Goal: Complete application form

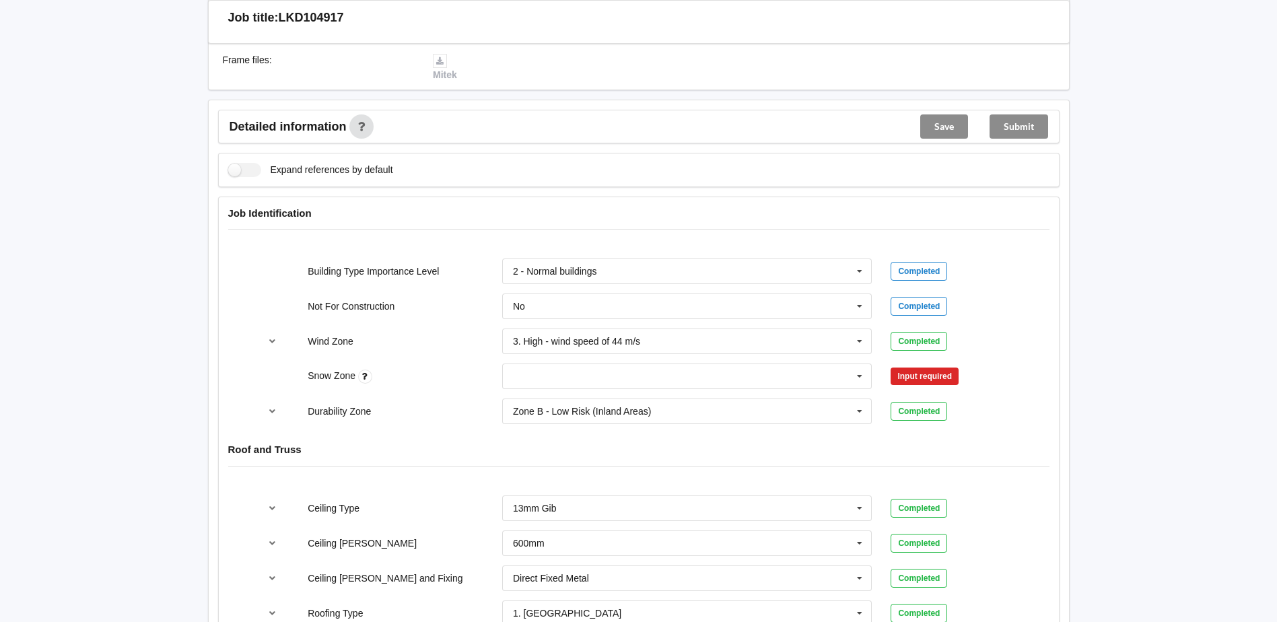
scroll to position [538, 0]
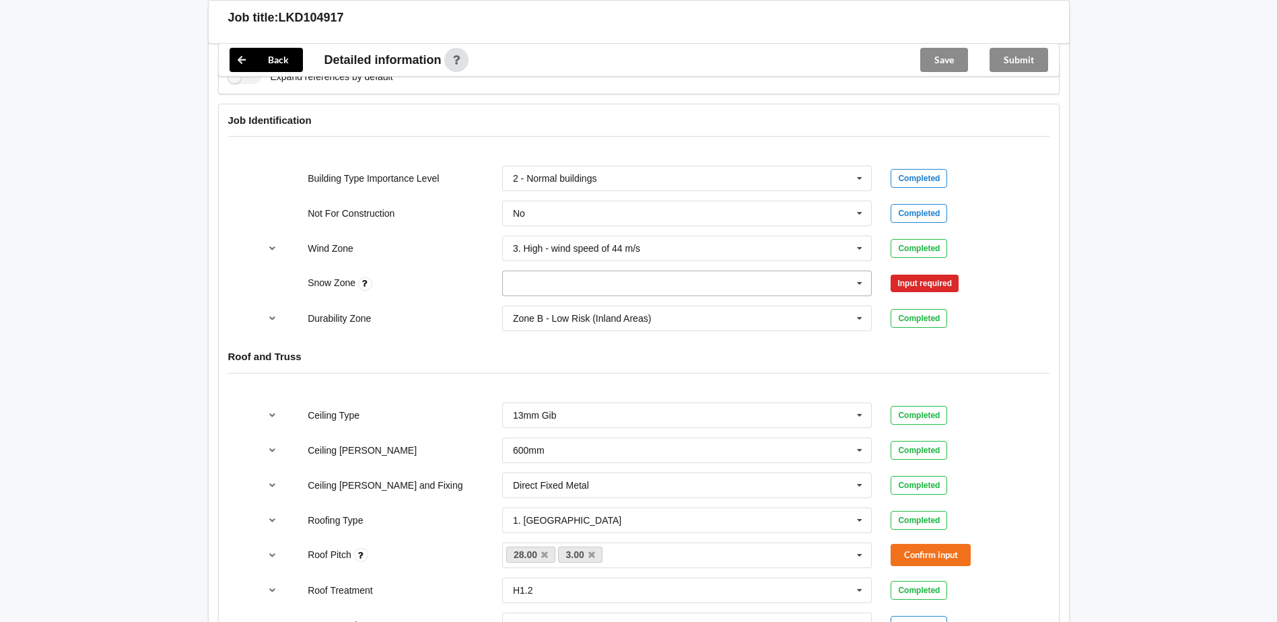
click at [867, 286] on icon at bounding box center [859, 283] width 20 height 25
click at [604, 288] on input "text" at bounding box center [687, 283] width 369 height 24
click at [585, 308] on div "N0" at bounding box center [687, 307] width 369 height 25
click at [937, 279] on button "Confirm input" at bounding box center [930, 284] width 80 height 22
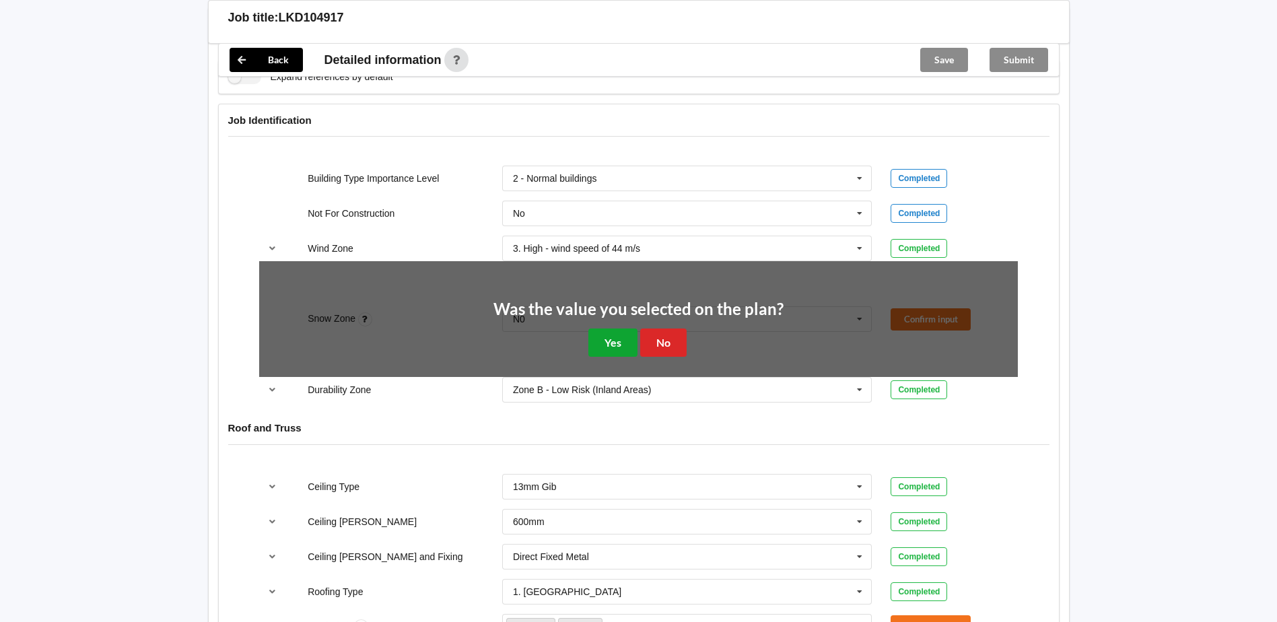
click at [627, 344] on button "Yes" at bounding box center [612, 342] width 49 height 28
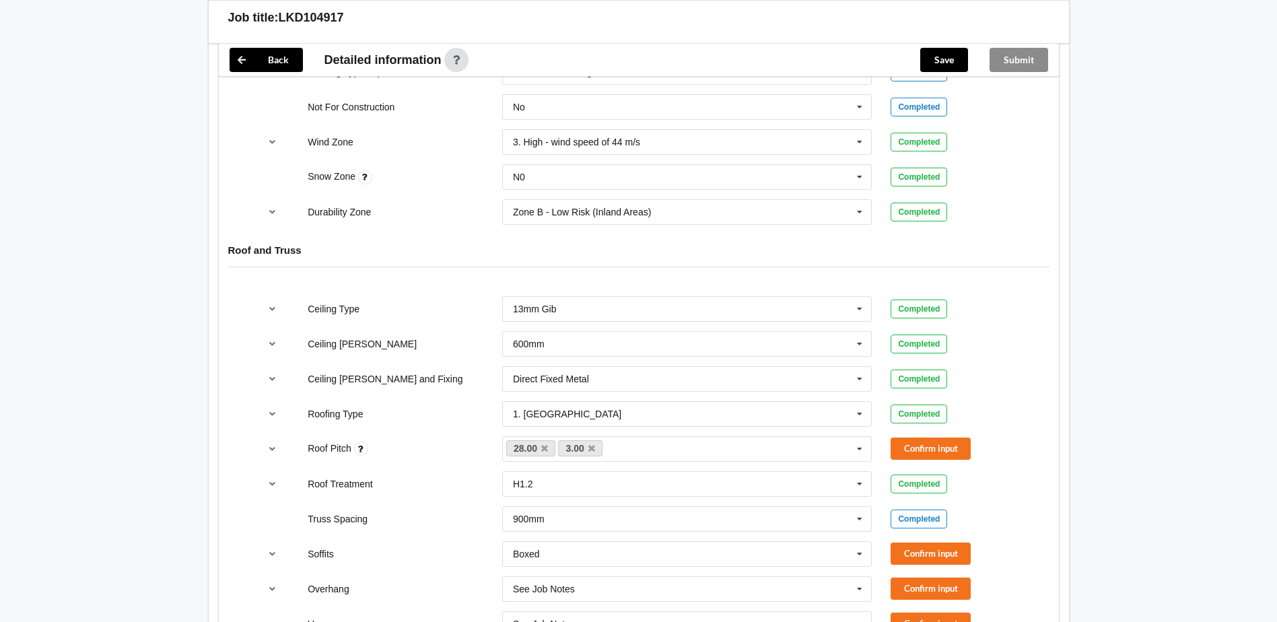
scroll to position [740, 0]
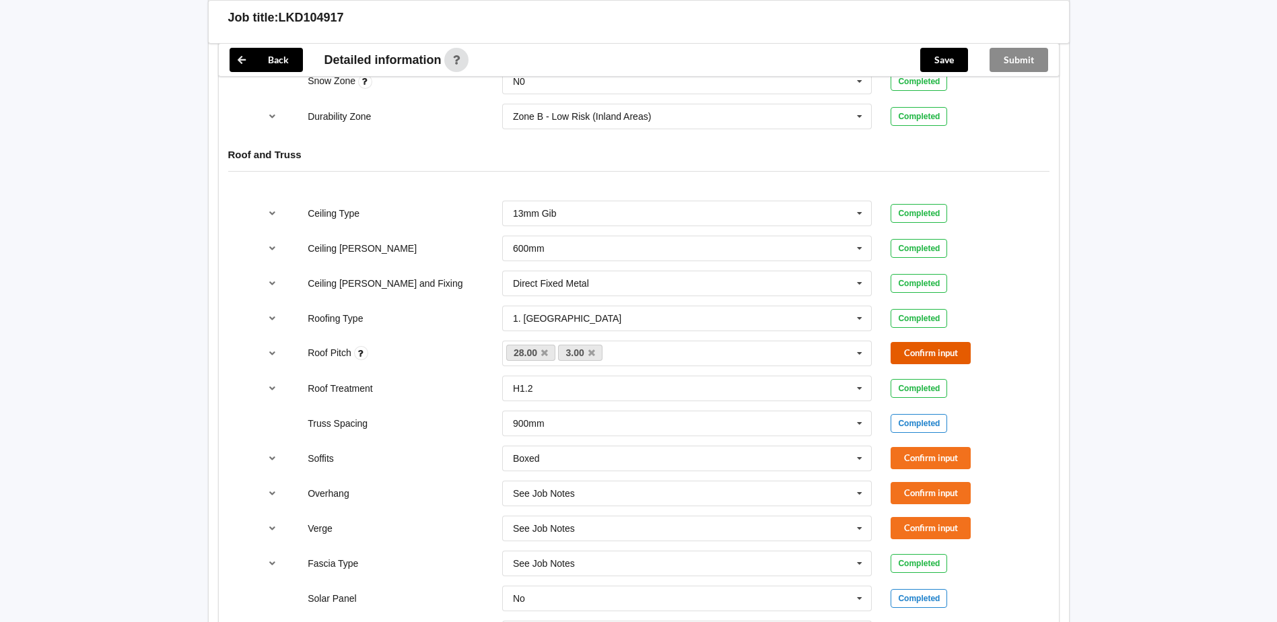
click at [936, 359] on button "Confirm input" at bounding box center [930, 353] width 80 height 22
click at [921, 453] on button "Confirm input" at bounding box center [930, 458] width 80 height 22
click at [927, 490] on button "Confirm input" at bounding box center [930, 493] width 80 height 22
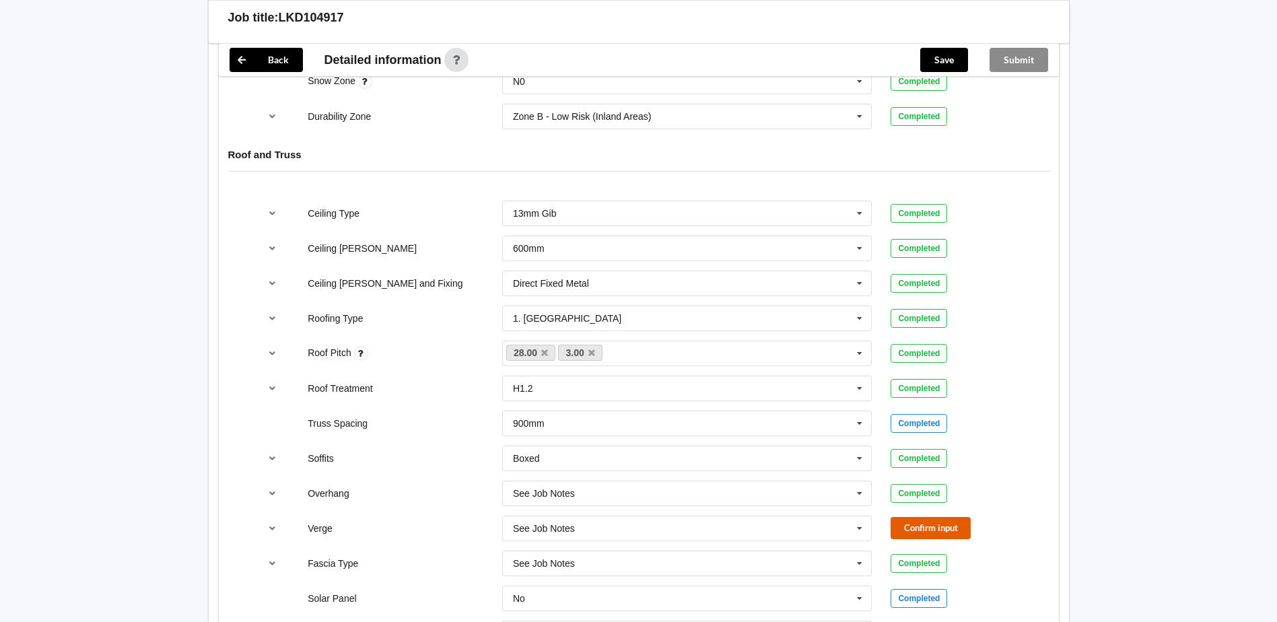
click at [929, 521] on button "Confirm input" at bounding box center [930, 528] width 80 height 22
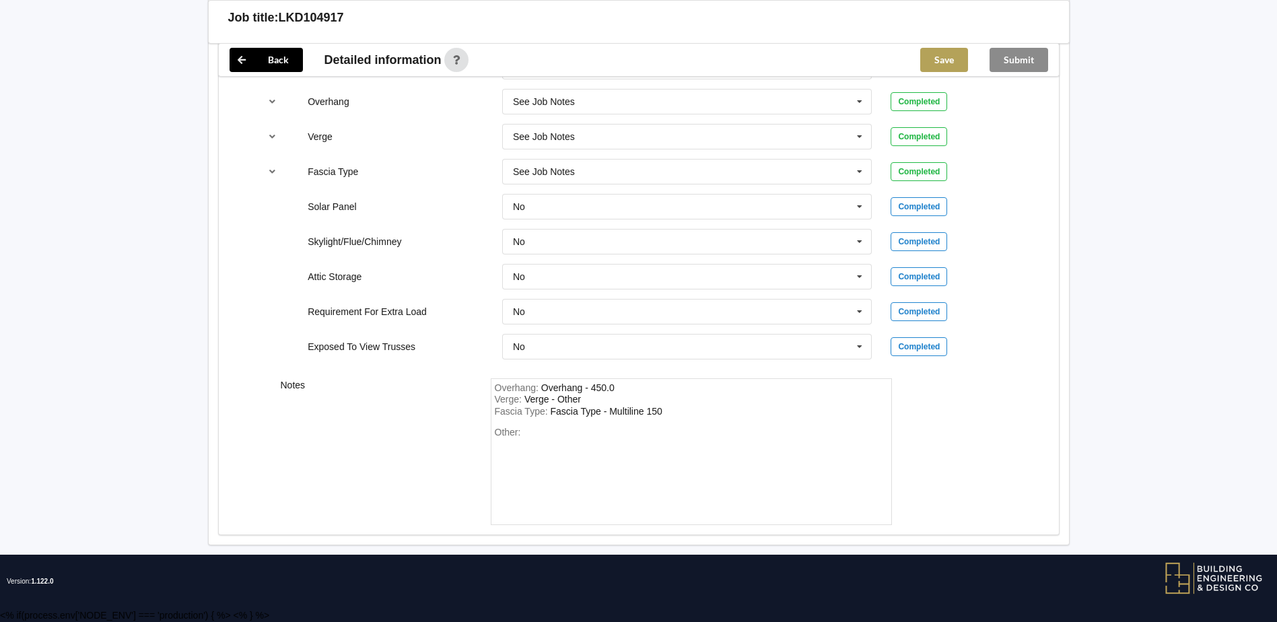
click at [939, 63] on button "Save" at bounding box center [944, 60] width 48 height 24
click at [1019, 55] on button "Submit" at bounding box center [1018, 60] width 59 height 24
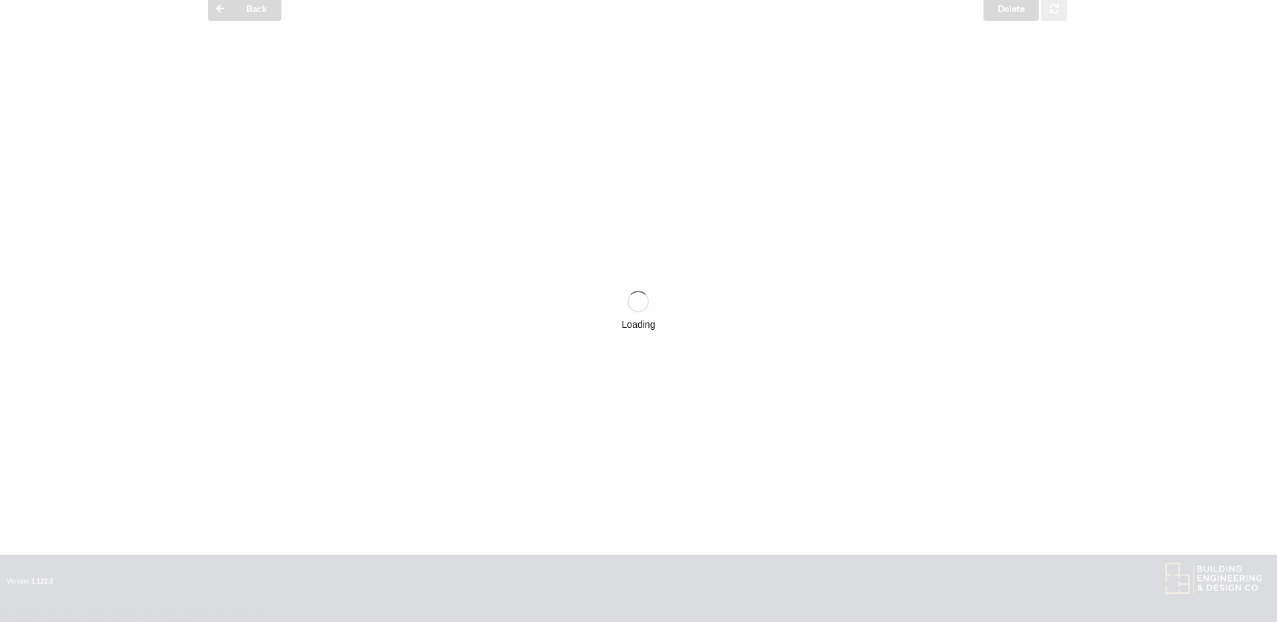
scroll to position [1070, 0]
